Goal: Task Accomplishment & Management: Manage account settings

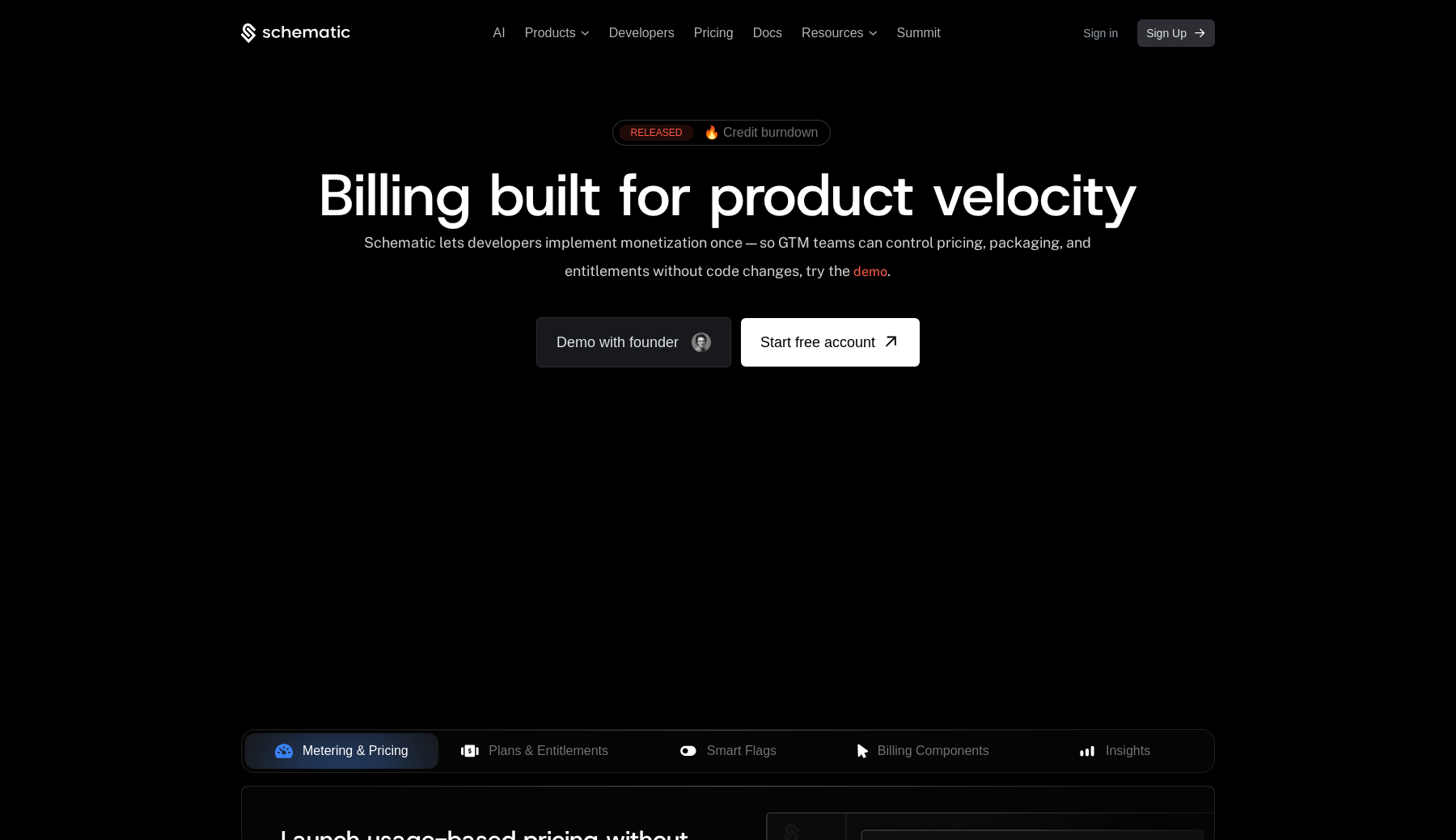
click at [1159, 34] on span "Sign Up" at bounding box center [1166, 34] width 41 height 16
click at [1095, 36] on link "Sign in" at bounding box center [1101, 33] width 35 height 26
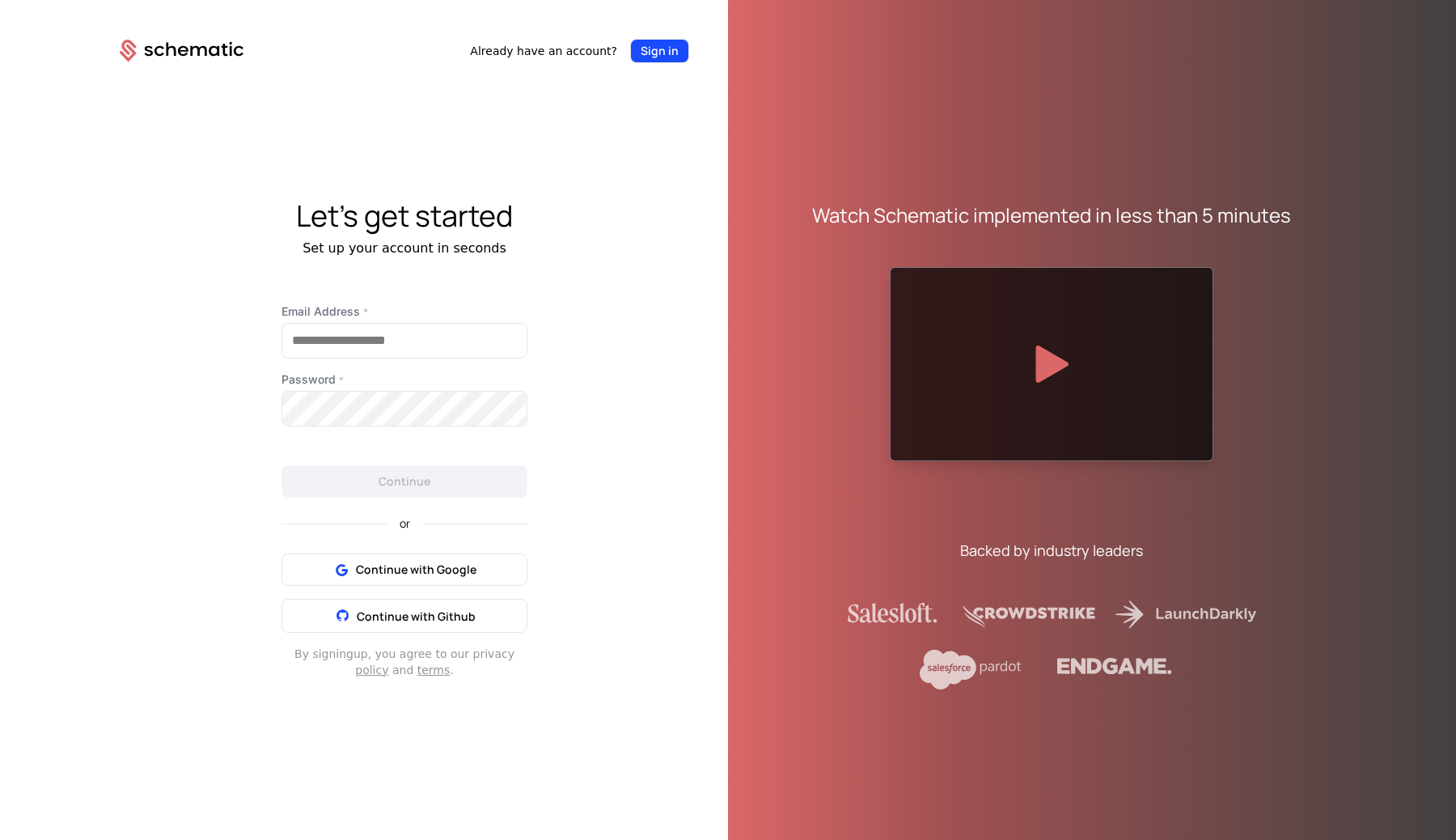
click at [673, 49] on button "Sign in" at bounding box center [659, 51] width 59 height 25
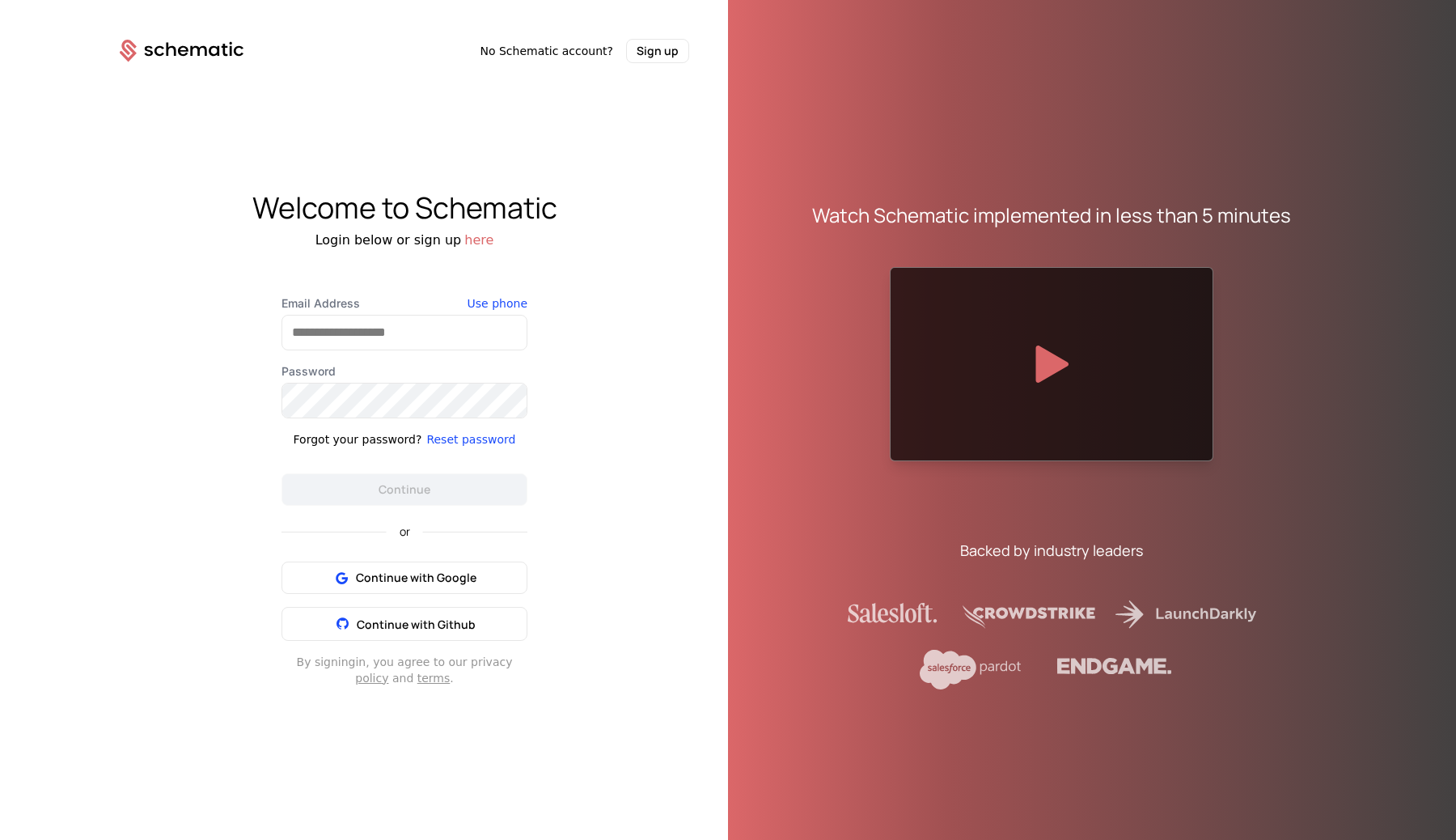
click at [673, 49] on button "Sign up" at bounding box center [657, 51] width 63 height 25
